Goal: Check status: Check status

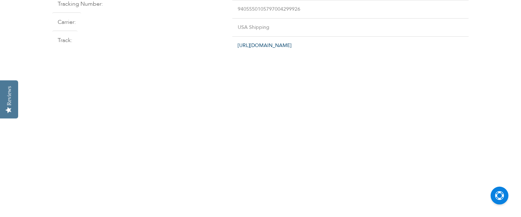
scroll to position [3, 0]
click at [261, 44] on link "[URL][DOMAIN_NAME]" at bounding box center [265, 45] width 54 height 7
click at [232, 8] on td "9405550105797004299926" at bounding box center [350, 9] width 236 height 18
click at [232, 9] on td "9405550105797004299926" at bounding box center [350, 9] width 236 height 18
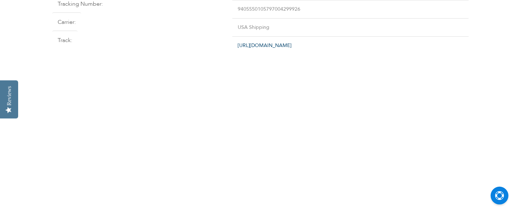
click at [232, 9] on td "9405550105797004299926" at bounding box center [350, 9] width 236 height 18
copy tbody "9405550105797004299926"
